Goal: Information Seeking & Learning: Understand process/instructions

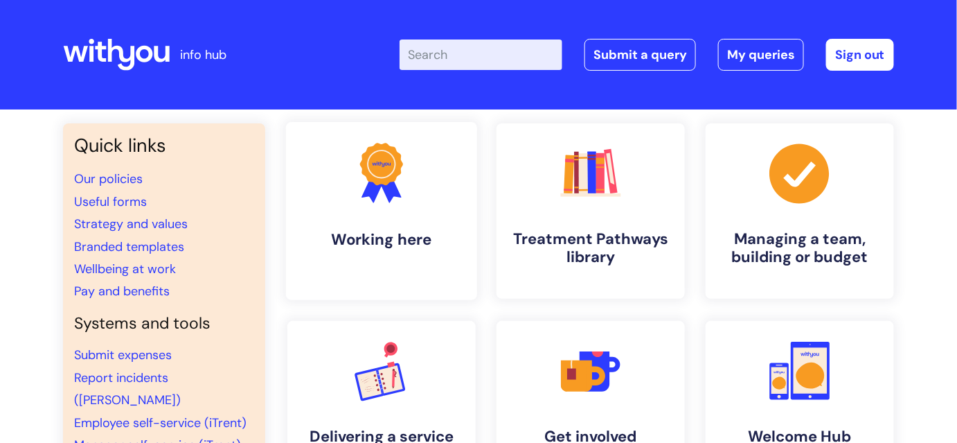
click at [377, 247] on h4 "Working here" at bounding box center [381, 239] width 169 height 19
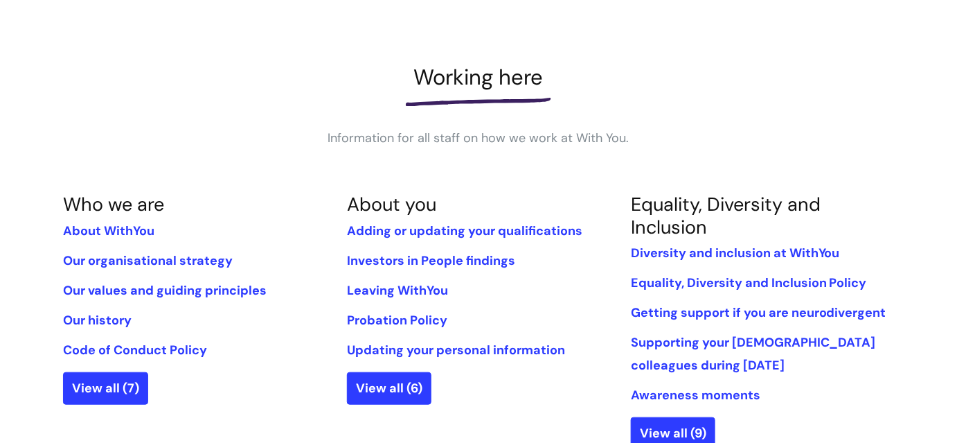
scroll to position [188, 0]
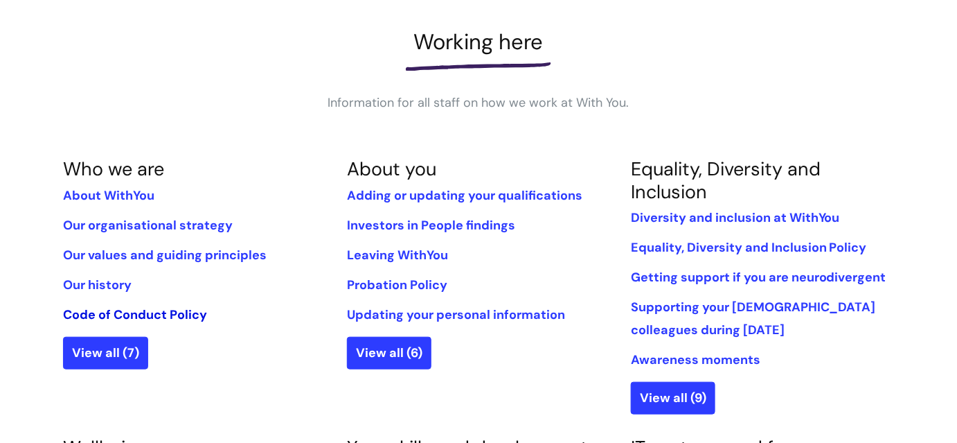
click at [185, 316] on link "Code of Conduct Policy" at bounding box center [135, 314] width 144 height 17
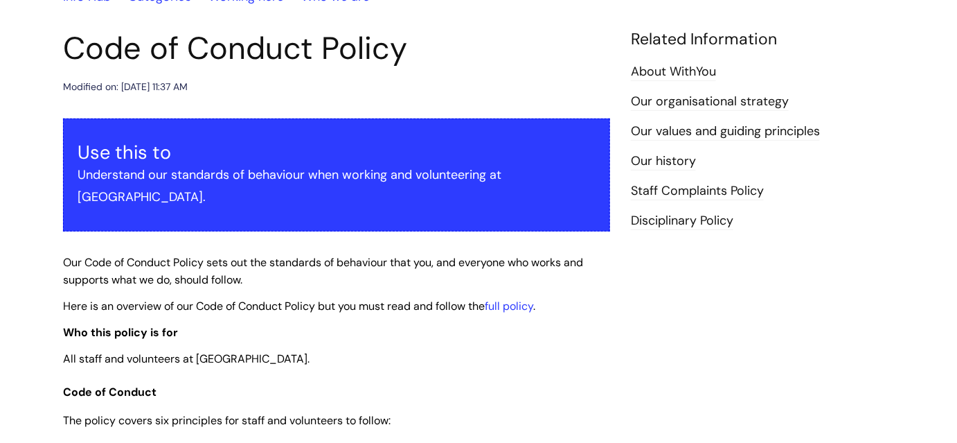
scroll to position [251, 0]
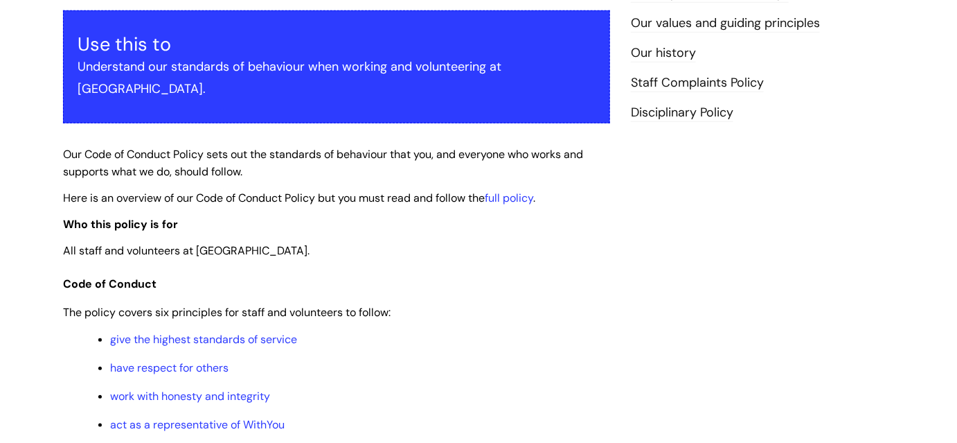
click at [530, 189] on p "Here is an overview of our Code of Conduct Policy but you must read and follow …" at bounding box center [336, 197] width 547 height 17
click at [530, 190] on link "full policy" at bounding box center [509, 197] width 48 height 15
